Goal: Task Accomplishment & Management: Manage account settings

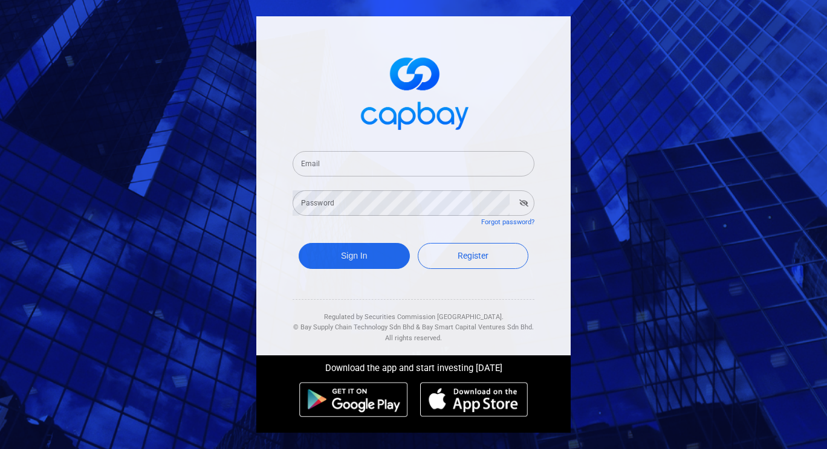
click at [350, 164] on input "Email" at bounding box center [414, 163] width 242 height 25
type input "[EMAIL_ADDRESS][DOMAIN_NAME]"
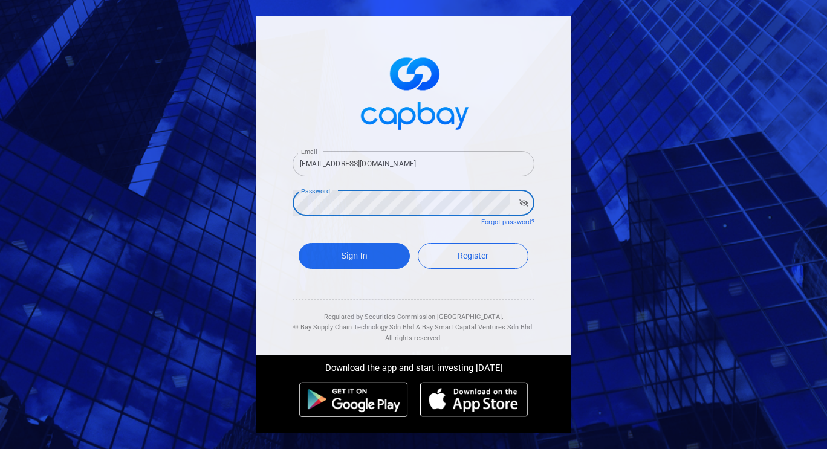
click at [299, 243] on button "Sign In" at bounding box center [354, 256] width 111 height 26
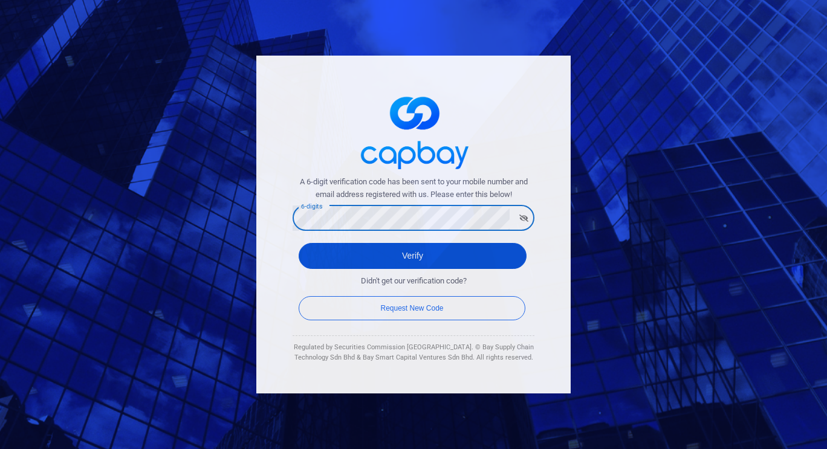
click at [385, 255] on button "Verify" at bounding box center [413, 256] width 228 height 26
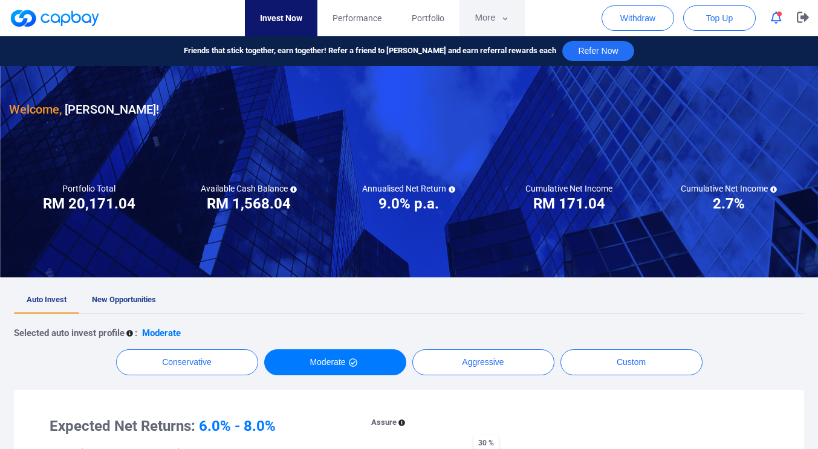
click at [501, 25] on button "More" at bounding box center [492, 18] width 65 height 36
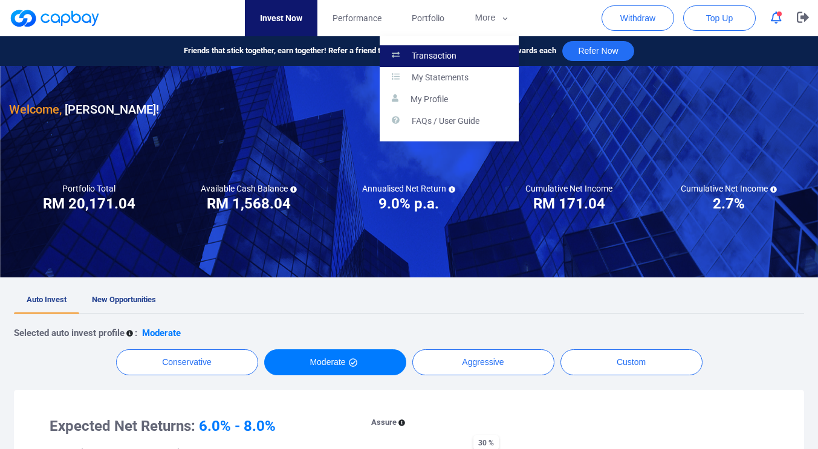
click at [466, 53] on link "Transaction" at bounding box center [449, 56] width 139 height 22
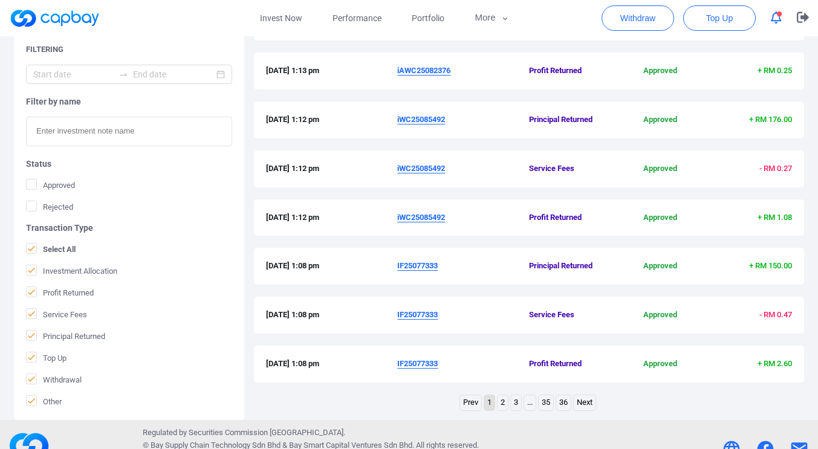
scroll to position [406, 0]
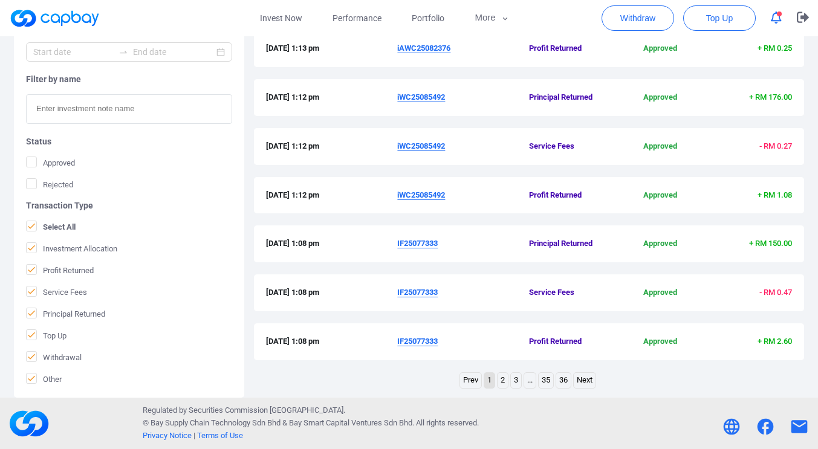
click at [503, 383] on link "2" at bounding box center [503, 380] width 10 height 15
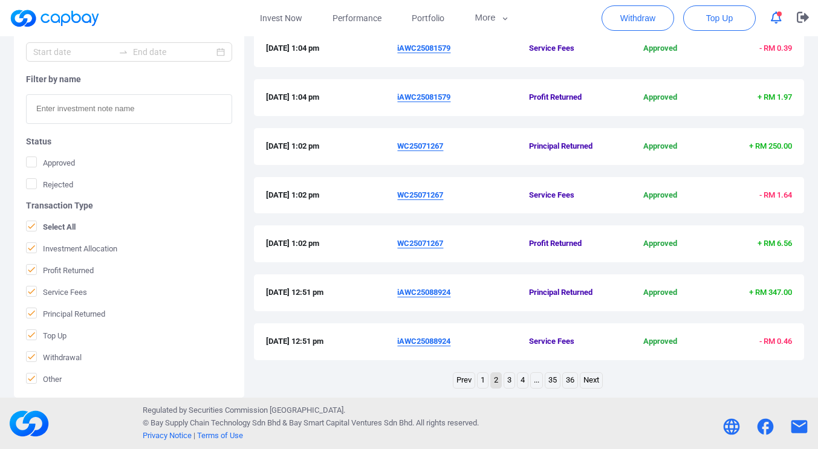
click at [478, 383] on link "1" at bounding box center [483, 380] width 10 height 15
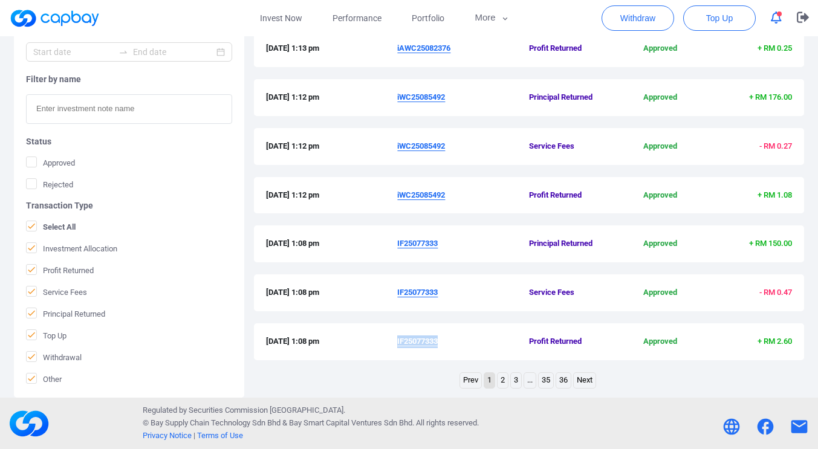
drag, startPoint x: 443, startPoint y: 340, endPoint x: 399, endPoint y: 342, distance: 44.8
click at [399, 342] on span "IF25077333" at bounding box center [463, 342] width 132 height 13
copy u "IF25077333"
drag, startPoint x: 448, startPoint y: 191, endPoint x: 398, endPoint y: 198, distance: 50.1
click at [398, 198] on span "iWC25085492" at bounding box center [463, 195] width 132 height 13
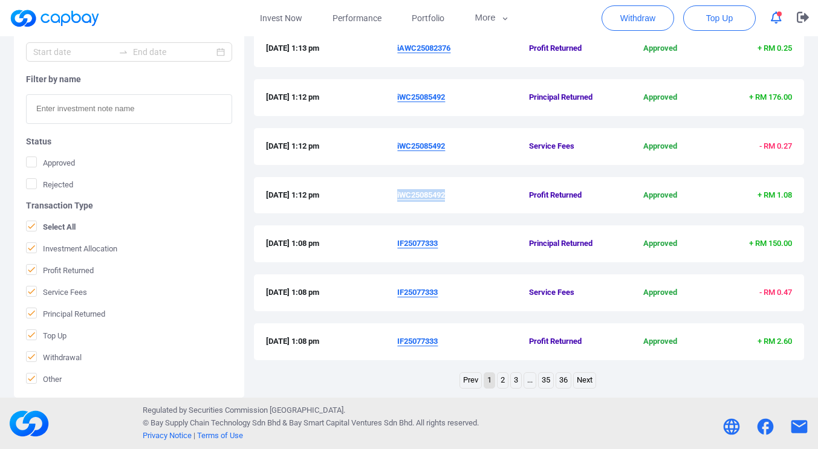
copy u "iWC25085492"
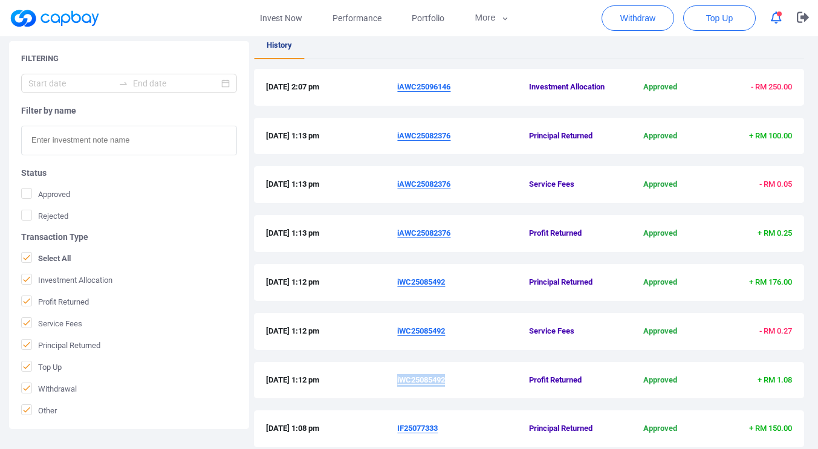
scroll to position [221, 0]
drag, startPoint x: 456, startPoint y: 232, endPoint x: 422, endPoint y: 233, distance: 33.9
click at [424, 233] on span "iAWC25082376" at bounding box center [463, 234] width 132 height 13
click at [415, 234] on u "iAWC25082376" at bounding box center [423, 233] width 53 height 9
drag, startPoint x: 412, startPoint y: 234, endPoint x: 406, endPoint y: 236, distance: 6.5
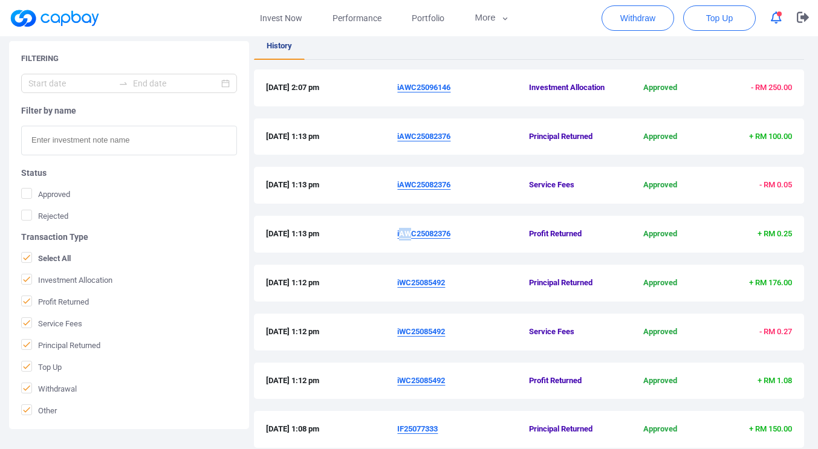
click at [400, 233] on u "iAWC25082376" at bounding box center [423, 233] width 53 height 9
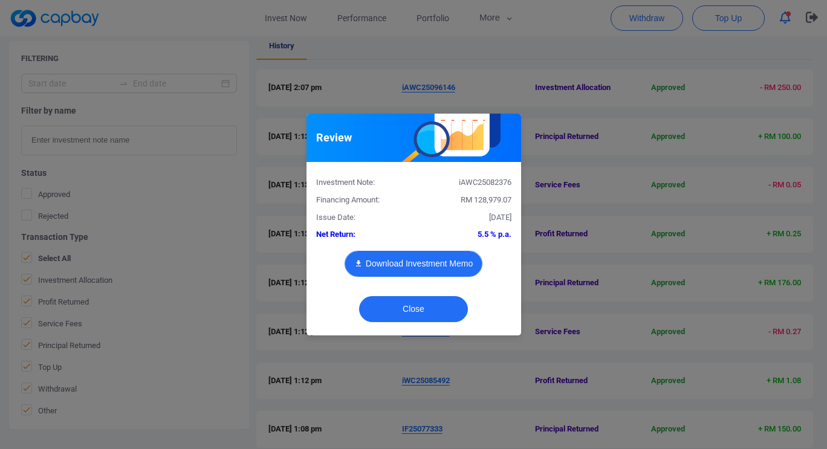
click at [466, 235] on div "Investment Note: iAWC25082376 Financing Amount: RM 128,979.07 Issue Date: [DATE…" at bounding box center [413, 230] width 195 height 117
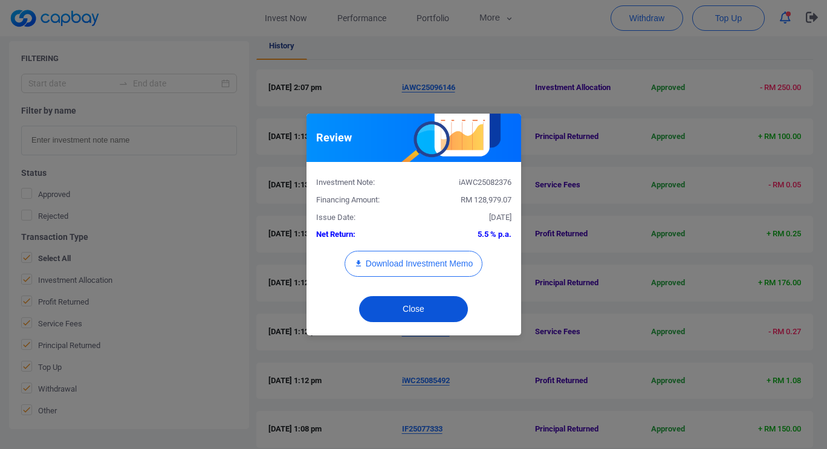
click at [441, 309] on button "Close" at bounding box center [413, 309] width 109 height 26
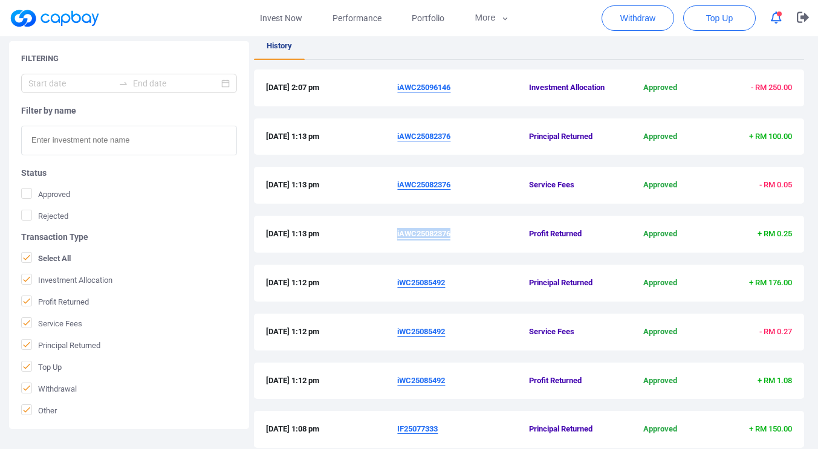
drag, startPoint x: 456, startPoint y: 234, endPoint x: 399, endPoint y: 235, distance: 57.5
click at [399, 235] on span "iAWC25082376" at bounding box center [463, 234] width 132 height 13
copy u "iAWC25082376"
drag, startPoint x: 456, startPoint y: 86, endPoint x: 397, endPoint y: 94, distance: 59.2
click at [397, 94] on div "[DATE] 2:07 pm iAWC25096146 Investment Allocation Approved - RM 250.00" at bounding box center [529, 88] width 550 height 37
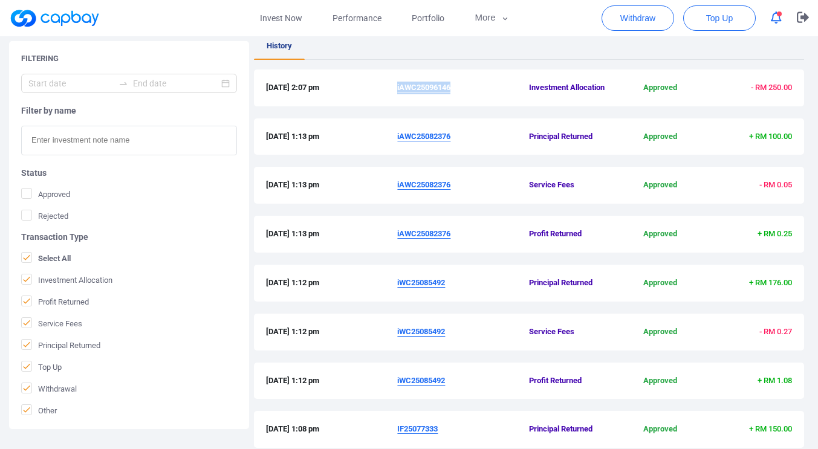
copy u "iAWC25096146"
click at [288, 16] on link "Invest Now" at bounding box center [281, 18] width 73 height 36
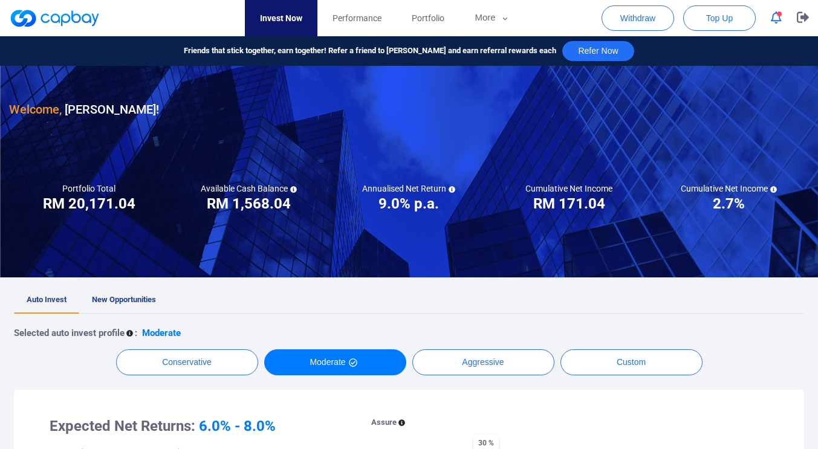
click at [786, 20] on button "button" at bounding box center [776, 17] width 23 height 19
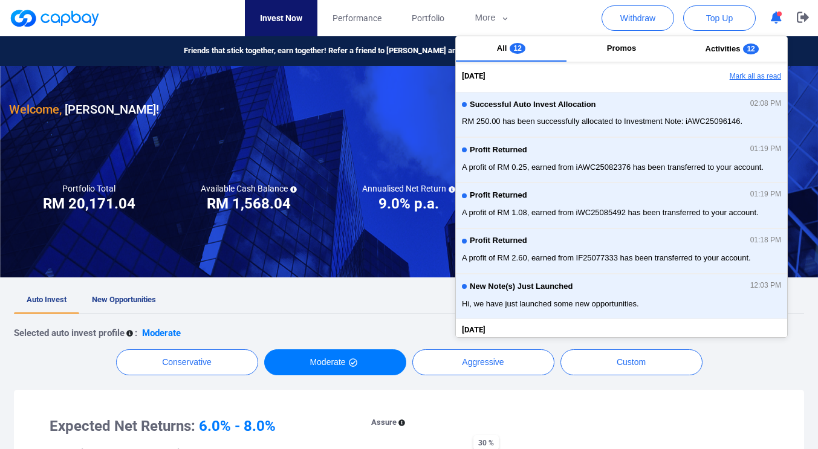
click at [756, 72] on button "Mark all as read" at bounding box center [722, 77] width 130 height 21
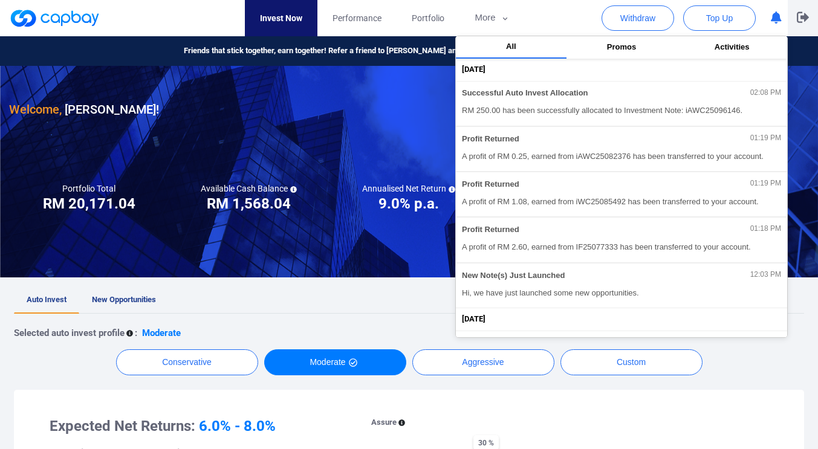
click at [804, 18] on icon "button" at bounding box center [803, 17] width 12 height 11
